Goal: Task Accomplishment & Management: Use online tool/utility

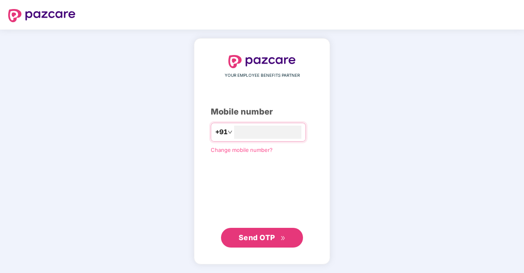
type input "**********"
click at [265, 238] on span "Send OTP" at bounding box center [257, 237] width 36 height 9
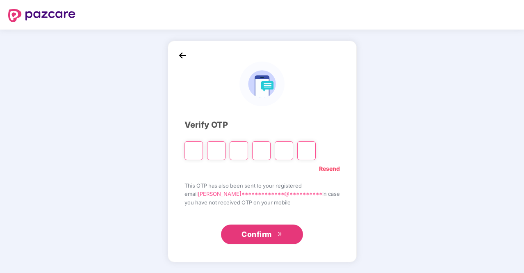
type input "*"
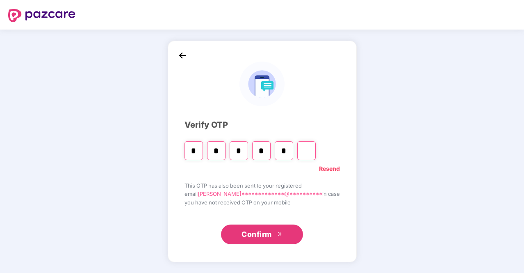
type input "*"
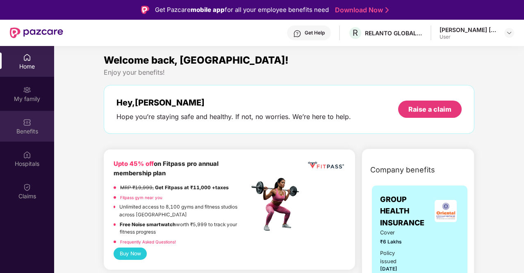
click at [23, 127] on div "Benefits" at bounding box center [27, 131] width 54 height 8
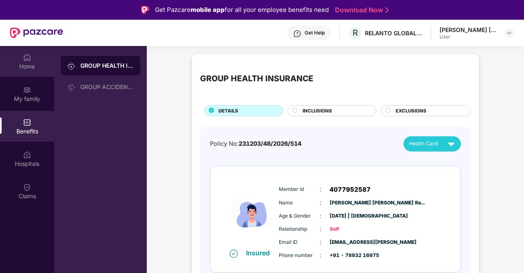
click at [23, 69] on div "Home" at bounding box center [27, 66] width 54 height 8
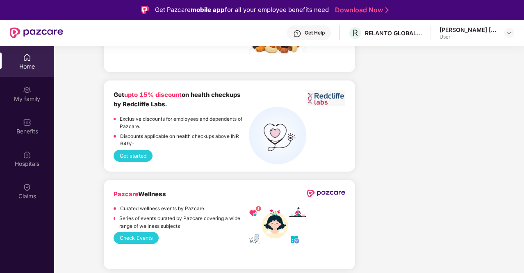
scroll to position [714, 0]
click at [130, 151] on button "Get started" at bounding box center [133, 155] width 39 height 12
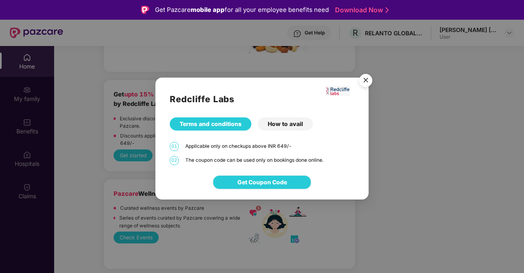
click at [261, 180] on span "Get Coupon Code" at bounding box center [262, 182] width 50 height 9
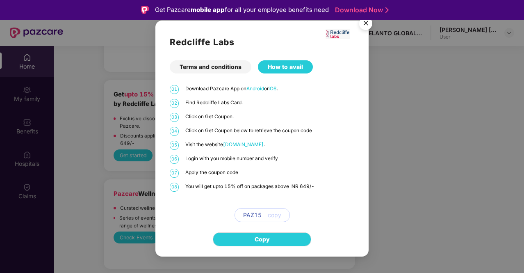
click at [286, 71] on div "How to avail" at bounding box center [285, 66] width 55 height 13
click at [239, 64] on div "Terms and conditions" at bounding box center [211, 66] width 82 height 13
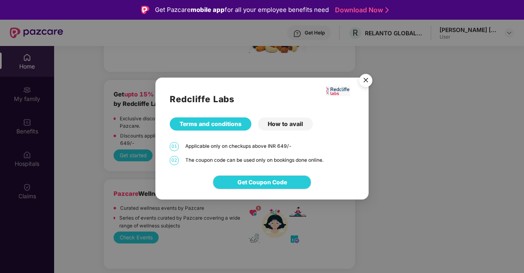
click at [364, 75] on img "Close" at bounding box center [365, 81] width 23 height 23
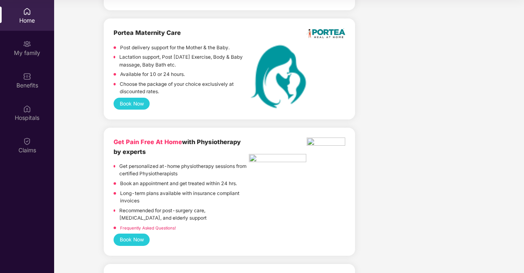
scroll to position [1647, 0]
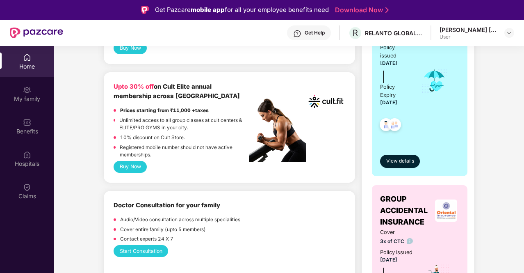
scroll to position [206, 0]
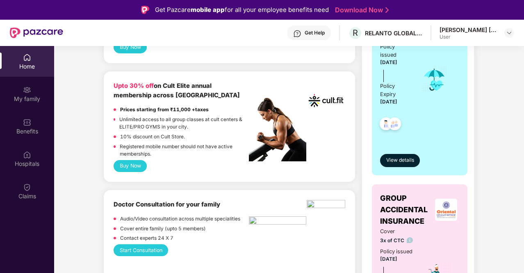
click at [134, 166] on button "Buy Now" at bounding box center [130, 166] width 33 height 12
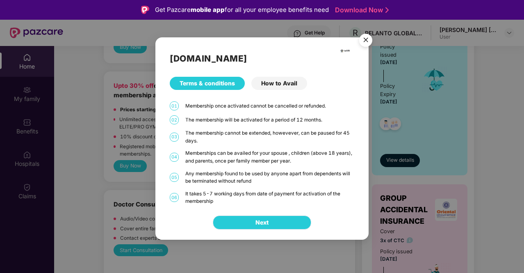
click at [278, 222] on button "Next" at bounding box center [262, 222] width 98 height 14
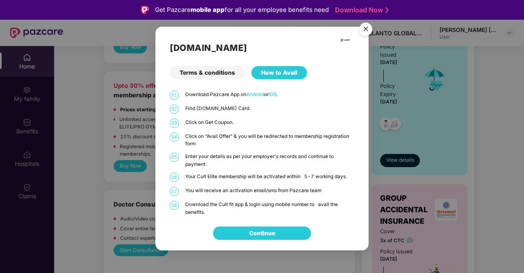
click at [275, 233] on link "Continue" at bounding box center [262, 232] width 26 height 9
click at [362, 30] on img "Close" at bounding box center [365, 30] width 23 height 23
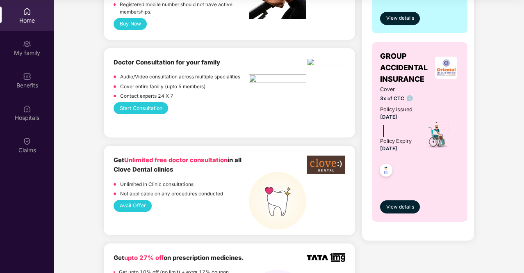
scroll to position [303, 0]
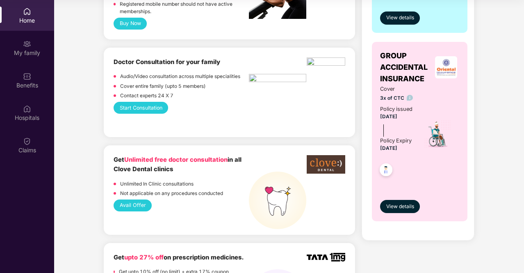
click at [150, 109] on button "Start Consultation" at bounding box center [141, 108] width 55 height 12
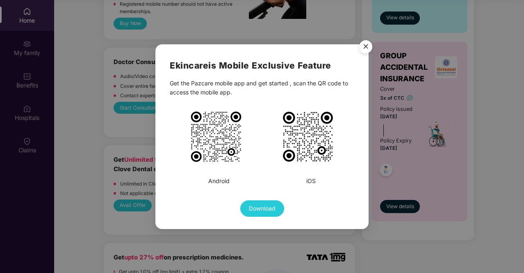
click at [368, 43] on img "Close" at bounding box center [365, 47] width 23 height 23
